Goal: Task Accomplishment & Management: Manage account settings

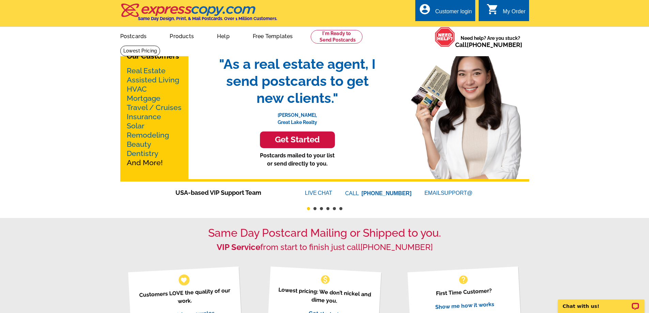
click at [448, 11] on div "Customer login" at bounding box center [453, 14] width 37 height 10
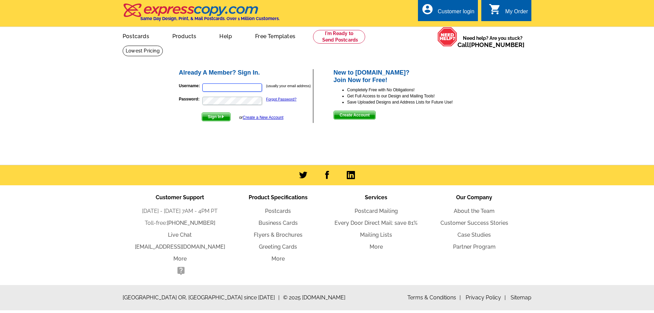
click at [238, 87] on input "Username:" at bounding box center [232, 87] width 60 height 8
type input "dawndevine@remax.net"
click at [217, 119] on span "Sign In" at bounding box center [216, 117] width 28 height 8
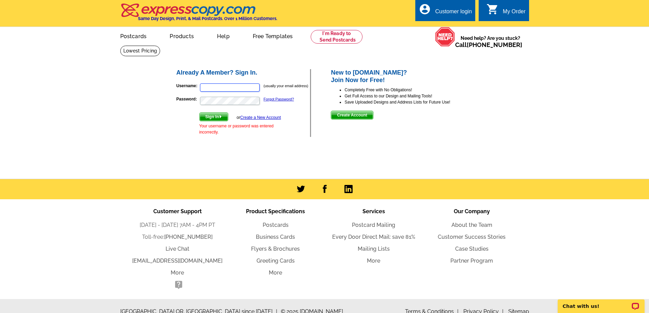
type input "dawndevine@remax.net"
click at [216, 117] on span "Sign In" at bounding box center [214, 117] width 28 height 8
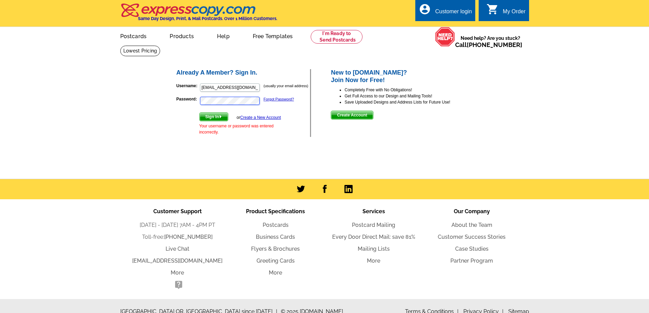
click at [196, 102] on p "Password: Forgot Password?" at bounding box center [243, 101] width 134 height 10
click at [208, 118] on span "Sign In" at bounding box center [214, 117] width 28 height 8
click at [211, 89] on input "dawndevine@remax.net" at bounding box center [230, 87] width 60 height 8
type input "dawn.devine@remax.net"
click at [217, 119] on span "Sign In" at bounding box center [214, 117] width 28 height 8
